Goal: Transaction & Acquisition: Purchase product/service

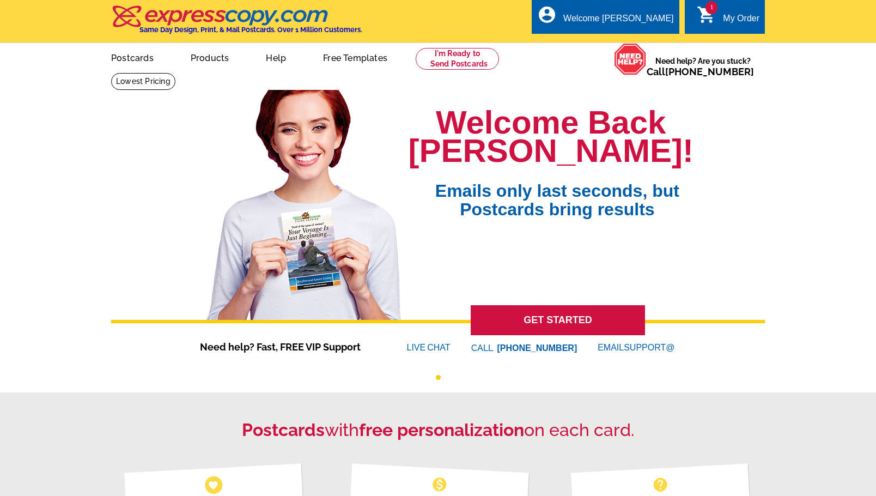
click at [735, 21] on div "My Order" at bounding box center [741, 21] width 37 height 15
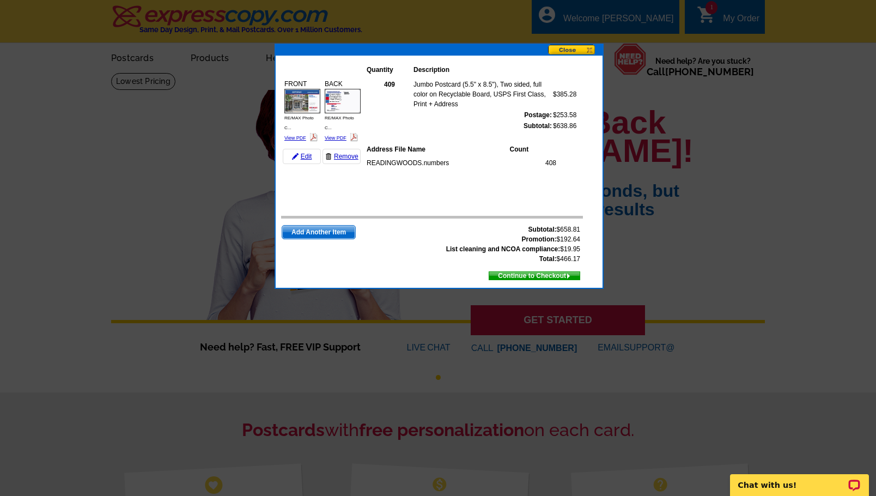
click at [518, 276] on span "Continue to Checkout" at bounding box center [534, 276] width 90 height 12
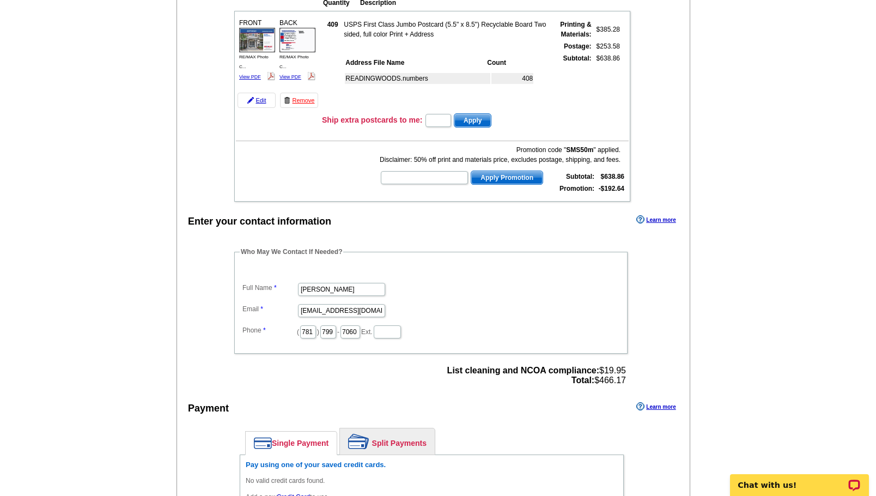
scroll to position [160, 0]
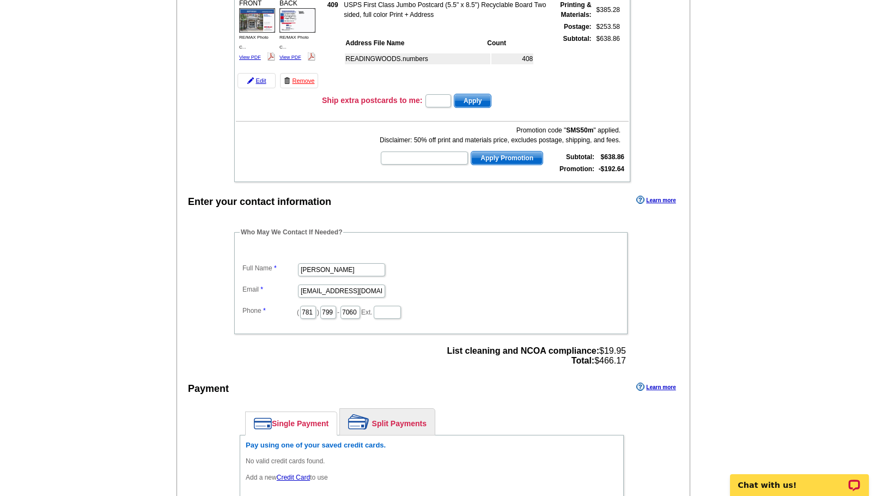
click at [653, 199] on link "Learn more" at bounding box center [656, 200] width 39 height 9
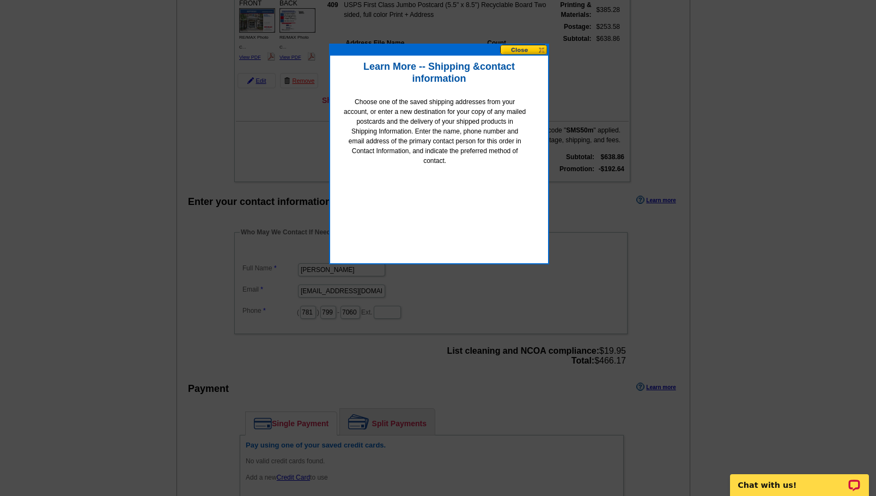
click at [522, 51] on button at bounding box center [524, 50] width 48 height 10
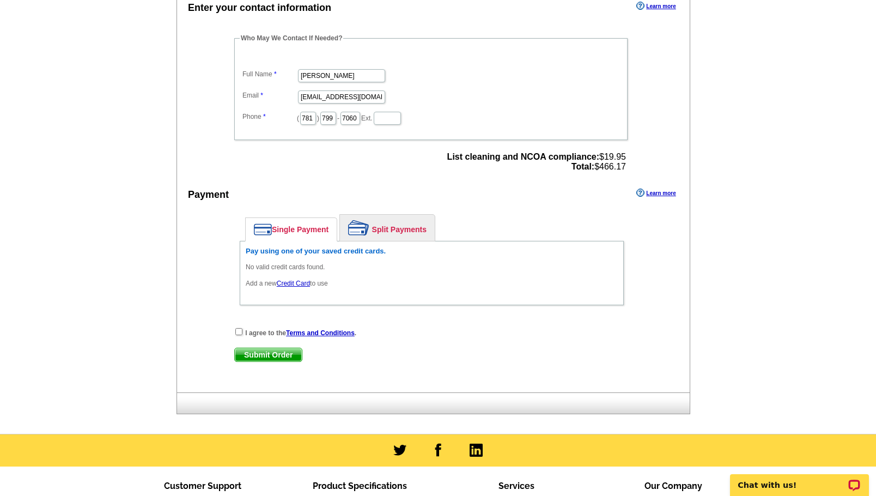
scroll to position [354, 0]
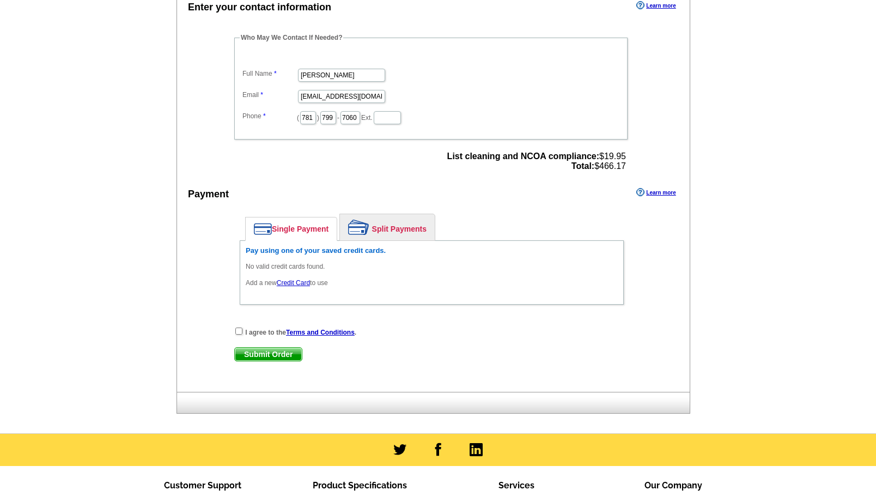
click at [309, 223] on link "Single Payment" at bounding box center [291, 228] width 91 height 23
click at [241, 334] on input "checkbox" at bounding box center [238, 331] width 7 height 7
checkbox input "true"
click at [301, 225] on link "Single Payment" at bounding box center [291, 228] width 91 height 23
click at [305, 284] on link "Credit Card" at bounding box center [293, 283] width 33 height 8
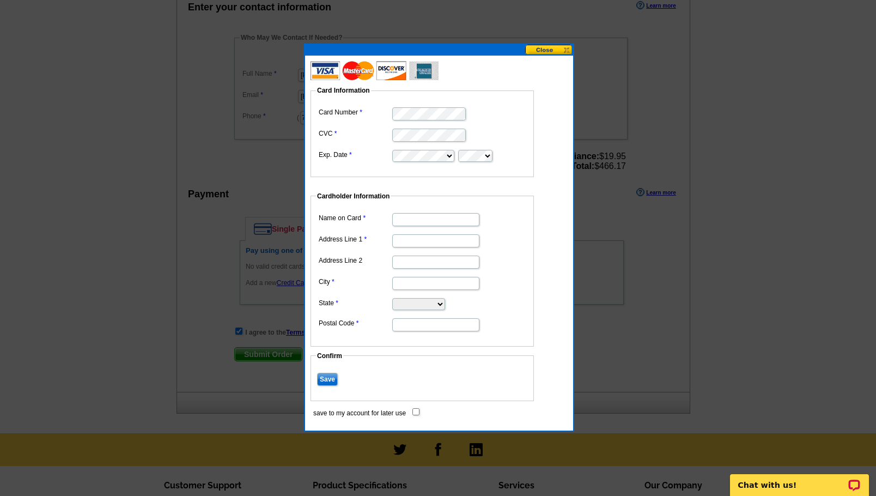
type input "[PERSON_NAME]"
click at [421, 235] on input "Address Line 1" at bounding box center [435, 240] width 87 height 13
type input "[STREET_ADDRESS]"
type input "Stoneham"
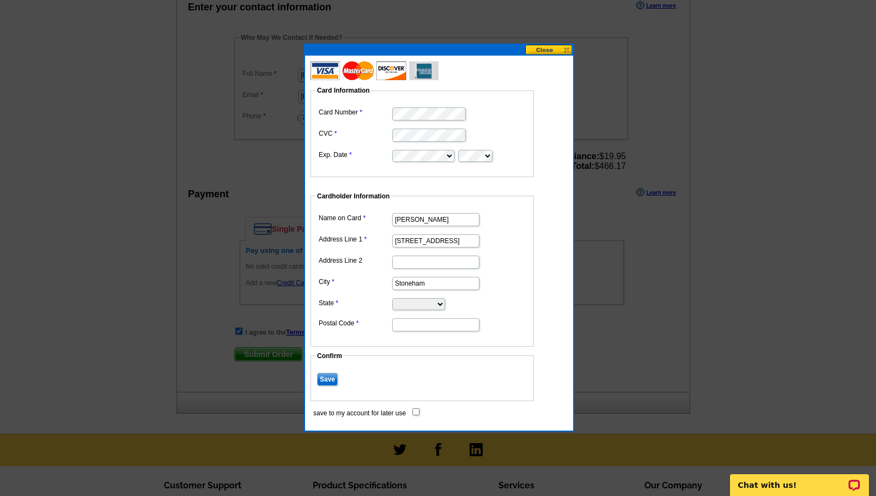
select select "MA"
type input "02180"
click at [331, 372] on dd "Save" at bounding box center [422, 378] width 213 height 17
click at [330, 378] on input "Save" at bounding box center [327, 379] width 21 height 13
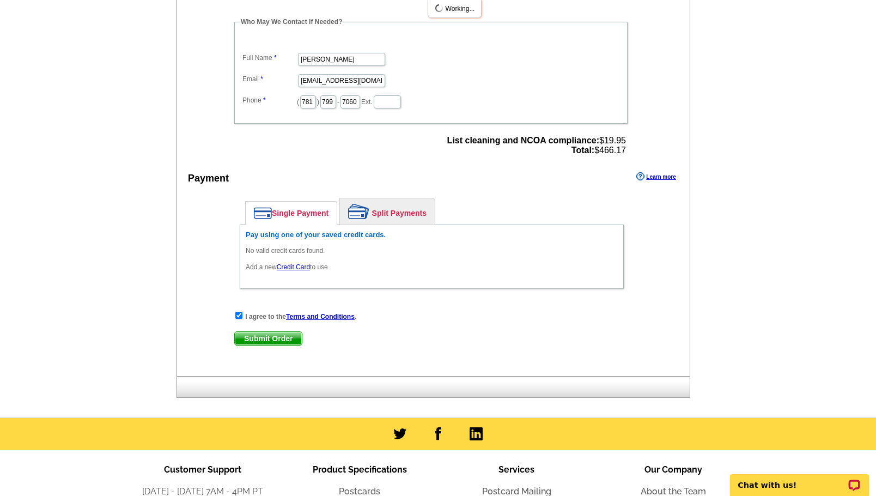
scroll to position [372, 0]
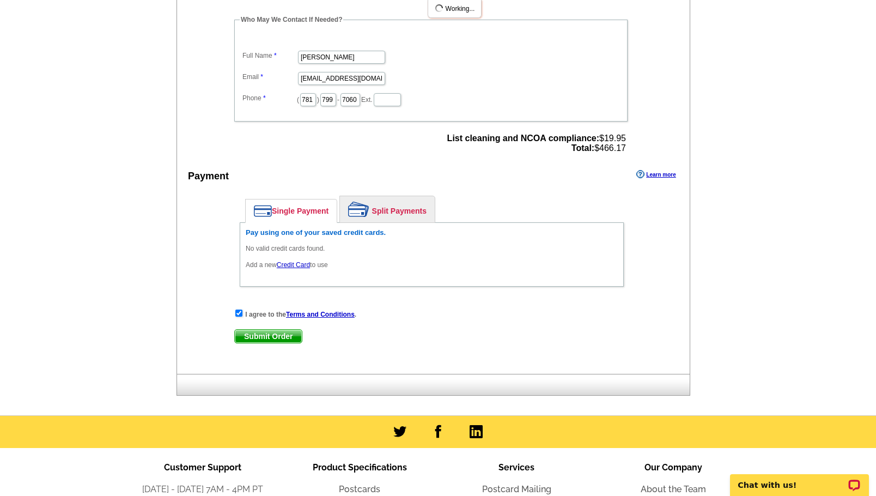
click at [274, 319] on div "I agree to the Terms and Conditions ." at bounding box center [431, 313] width 395 height 11
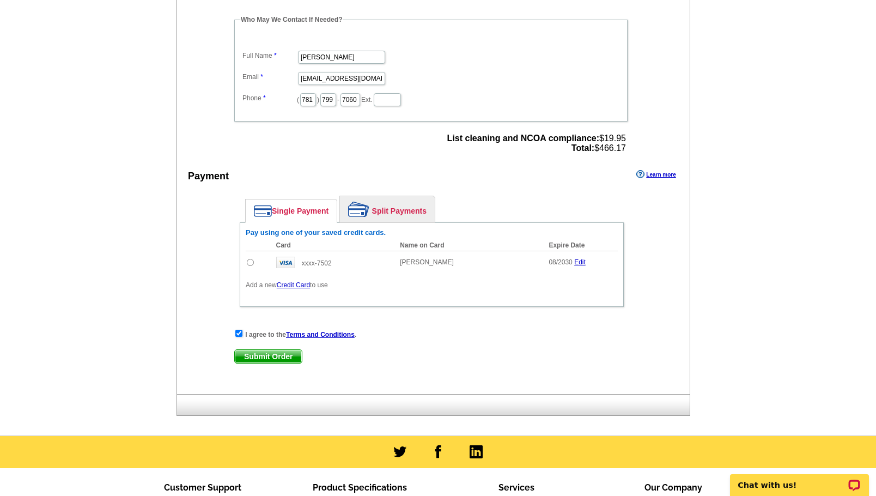
click at [246, 264] on td at bounding box center [258, 262] width 25 height 23
click at [250, 262] on input "radio" at bounding box center [250, 262] width 7 height 7
radio input "true"
click at [269, 355] on span "Submit Order" at bounding box center [268, 356] width 67 height 13
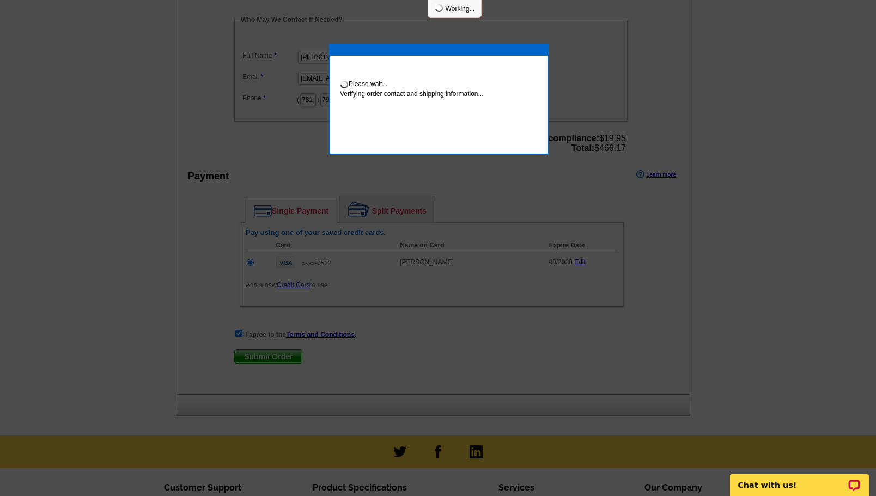
scroll to position [368, 0]
